Goal: Task Accomplishment & Management: Manage account settings

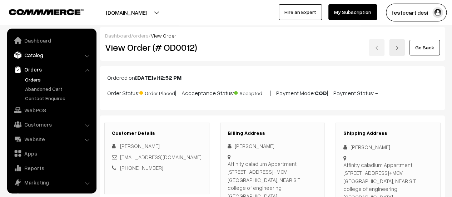
click at [30, 54] on link "Catalog" at bounding box center [51, 55] width 85 height 13
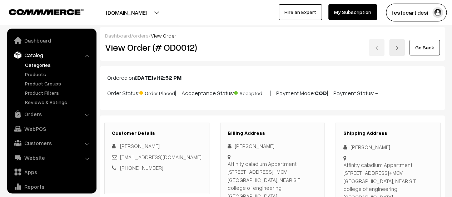
click at [35, 65] on link "Categories" at bounding box center [58, 65] width 71 height 8
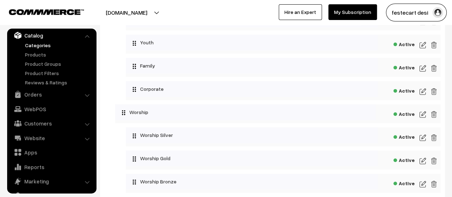
scroll to position [71, 0]
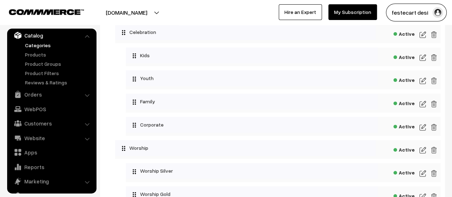
click at [424, 58] on img at bounding box center [423, 57] width 6 height 9
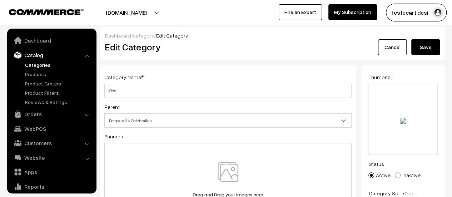
scroll to position [20, 0]
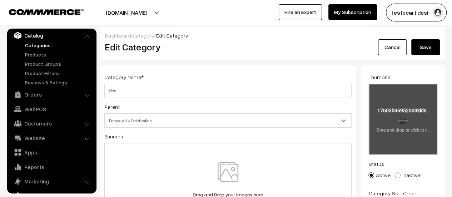
click at [413, 131] on input "file" at bounding box center [403, 119] width 68 height 70
type input "C:\fakepath\Gemini_Generated_Image_u67vw6u67vw6u67v.png"
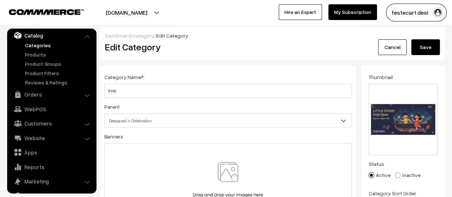
click at [418, 46] on button "Save" at bounding box center [425, 47] width 29 height 16
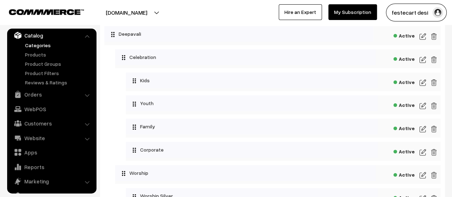
scroll to position [36, 0]
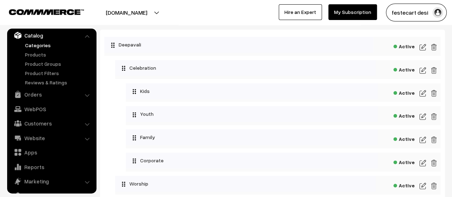
click at [420, 91] on img at bounding box center [423, 93] width 6 height 9
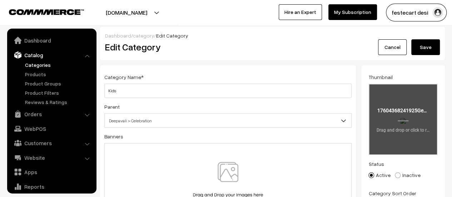
scroll to position [20, 0]
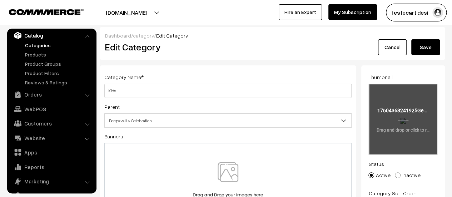
click at [409, 119] on input "file" at bounding box center [403, 119] width 68 height 70
type input "C:\fakepath\17592417827657kids 1.png"
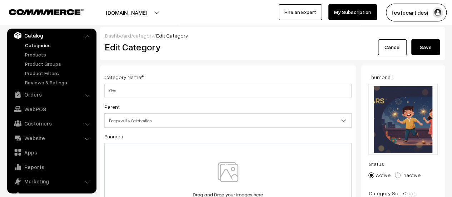
click at [426, 47] on button "Save" at bounding box center [425, 47] width 29 height 16
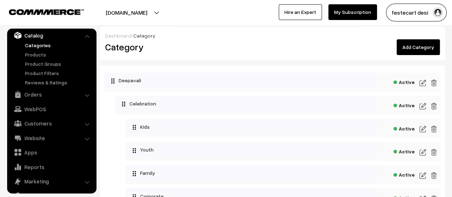
scroll to position [71, 0]
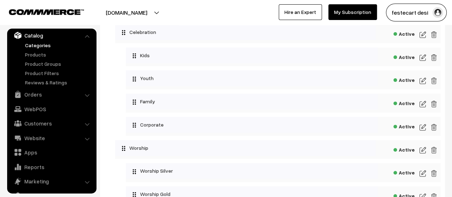
click at [424, 58] on img at bounding box center [423, 57] width 6 height 9
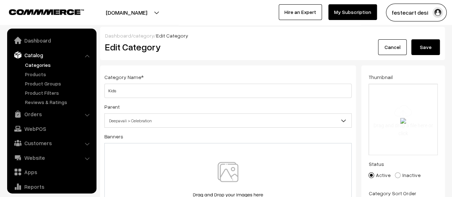
scroll to position [20, 0]
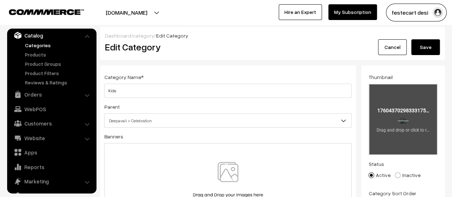
click at [410, 137] on input "file" at bounding box center [403, 119] width 68 height 70
type input "C:\fakepath\kids.jpg"
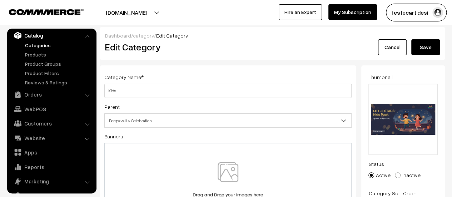
click at [422, 45] on button "Save" at bounding box center [425, 47] width 29 height 16
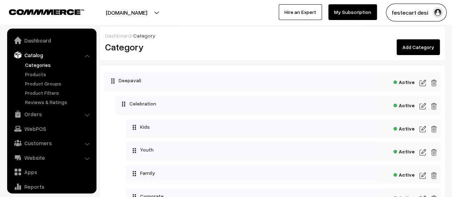
scroll to position [20, 0]
